Goal: Find specific page/section: Find specific page/section

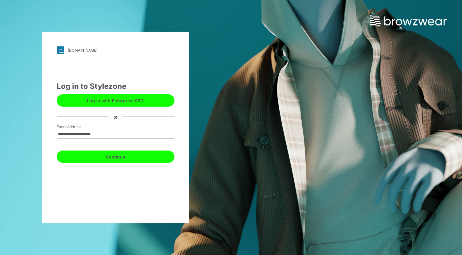
click at [115, 158] on button "Continue" at bounding box center [116, 156] width 118 height 12
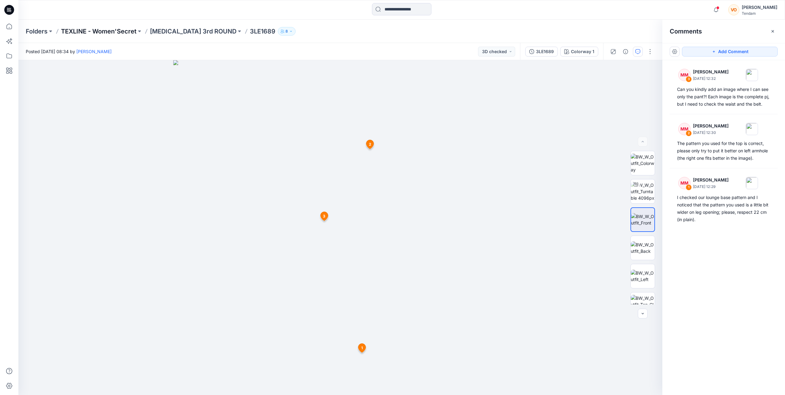
click at [100, 29] on p "TEXLINE - Women'Secret" at bounding box center [98, 31] width 75 height 9
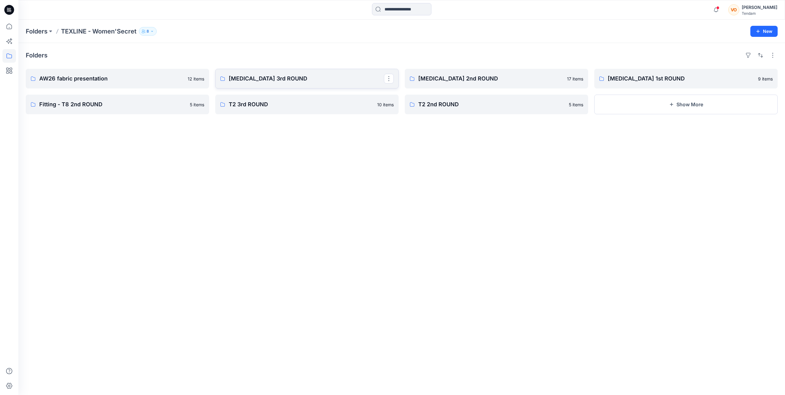
click at [249, 81] on p "[MEDICAL_DATA] 3rd ROUND" at bounding box center [306, 78] width 155 height 9
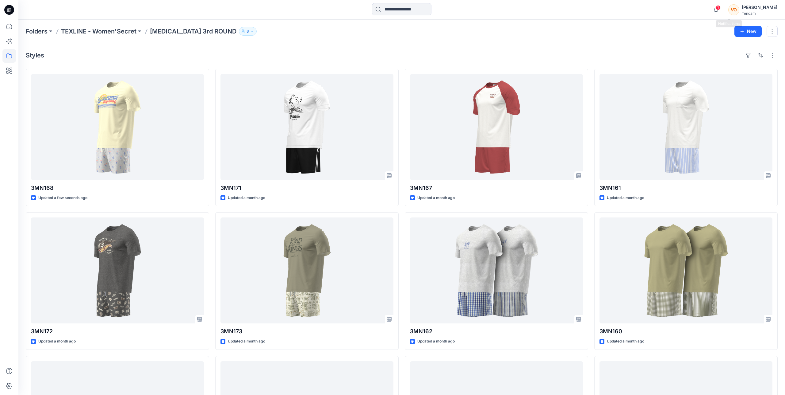
click at [462, 9] on span "1" at bounding box center [718, 7] width 5 height 5
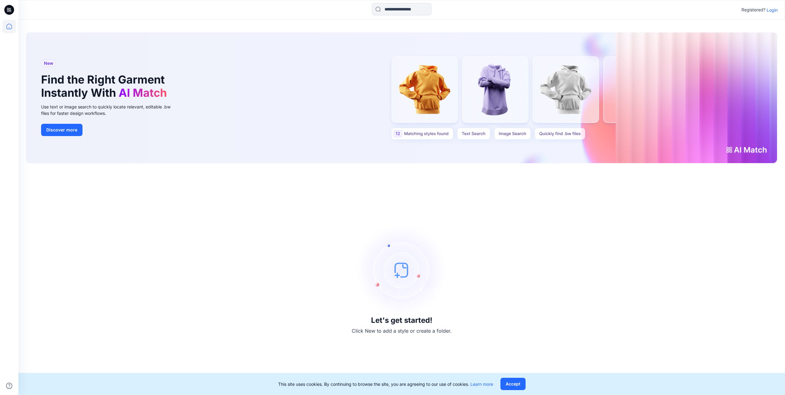
click at [773, 8] on p "Login" at bounding box center [772, 10] width 11 height 6
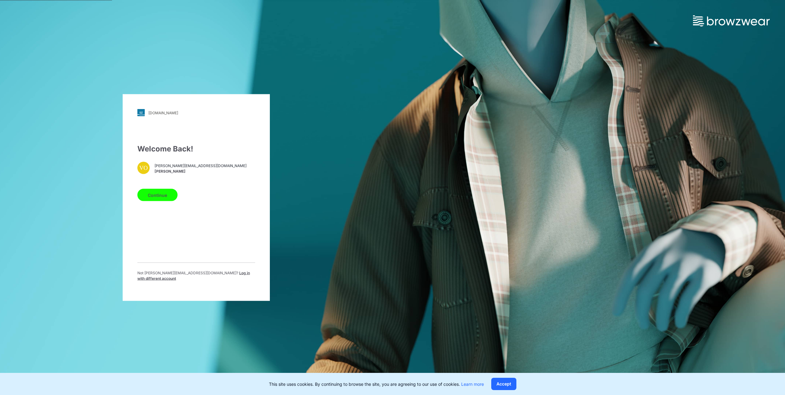
click at [156, 198] on button "Continue" at bounding box center [157, 195] width 40 height 12
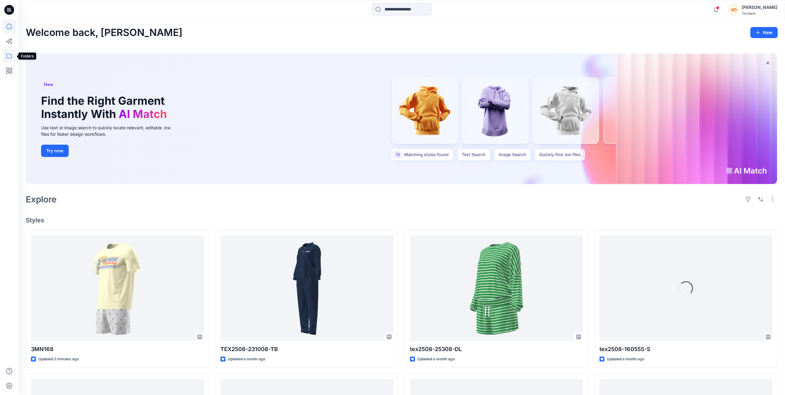
click at [5, 56] on icon at bounding box center [8, 55] width 13 height 13
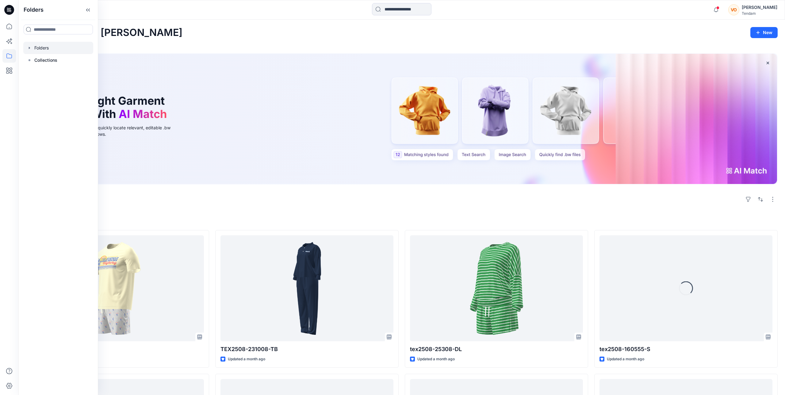
click at [47, 46] on div at bounding box center [58, 48] width 70 height 12
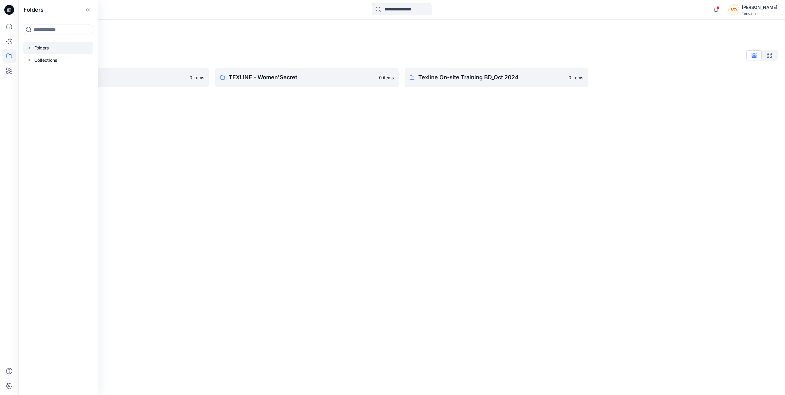
click at [481, 235] on div "Folders Folders List SPFM F TEXLINE 0 items TEXLINE - Women'Secret 0 items Texl…" at bounding box center [401, 207] width 767 height 375
click at [256, 79] on p "TEXLINE - Women'Secret" at bounding box center [302, 77] width 147 height 9
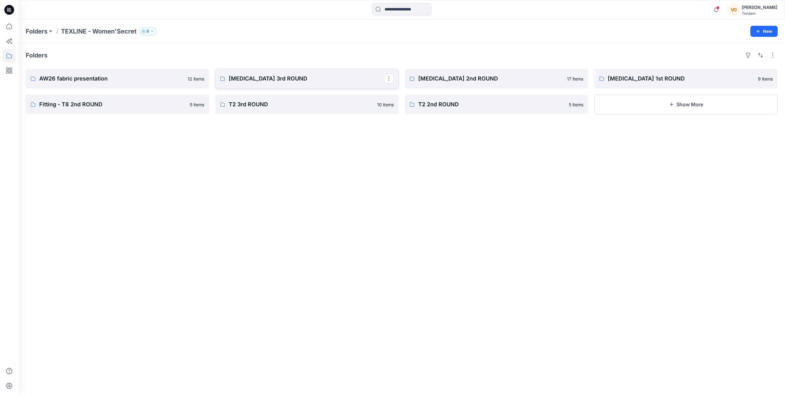
click at [250, 79] on p "[MEDICAL_DATA] 3rd ROUND" at bounding box center [306, 78] width 155 height 9
